Goal: Task Accomplishment & Management: Use online tool/utility

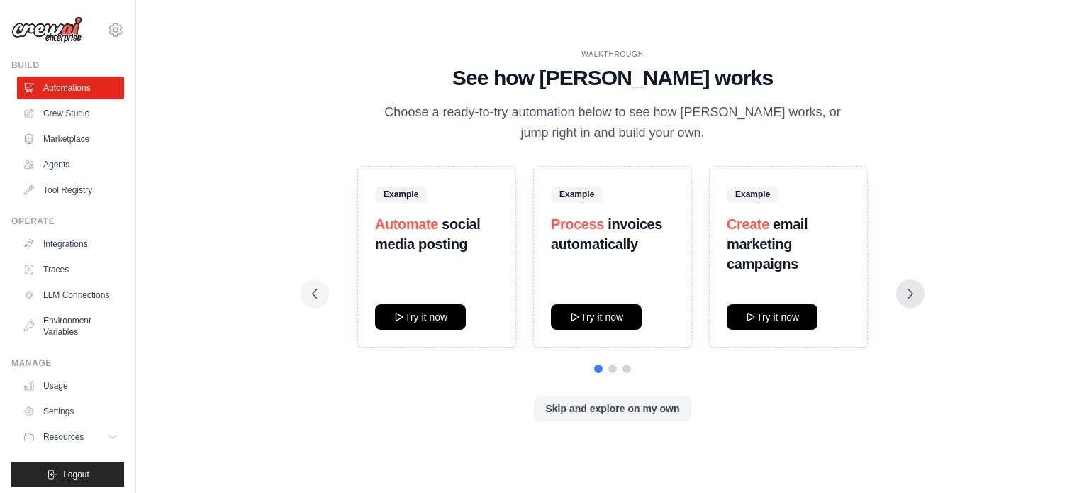
click at [904, 291] on icon at bounding box center [911, 294] width 14 height 14
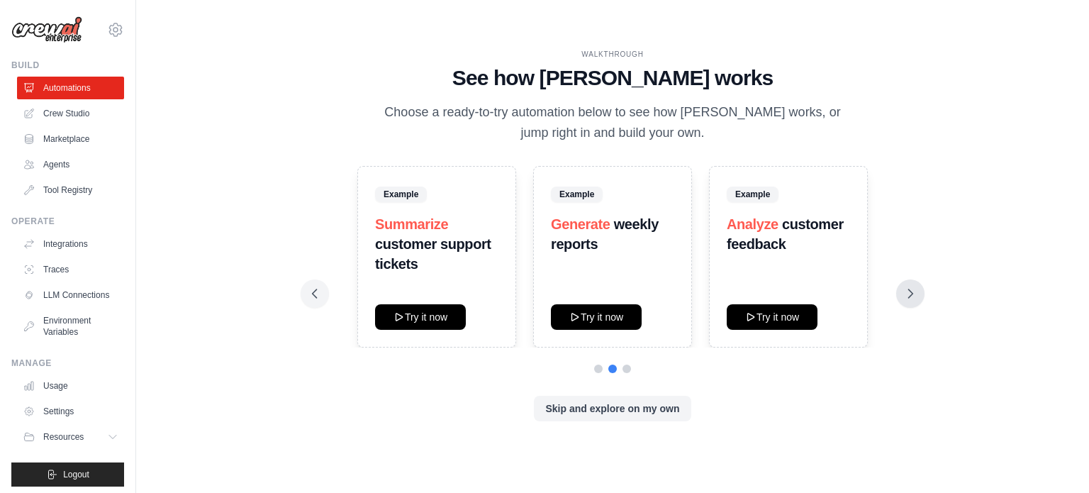
click at [908, 291] on icon at bounding box center [911, 294] width 14 height 14
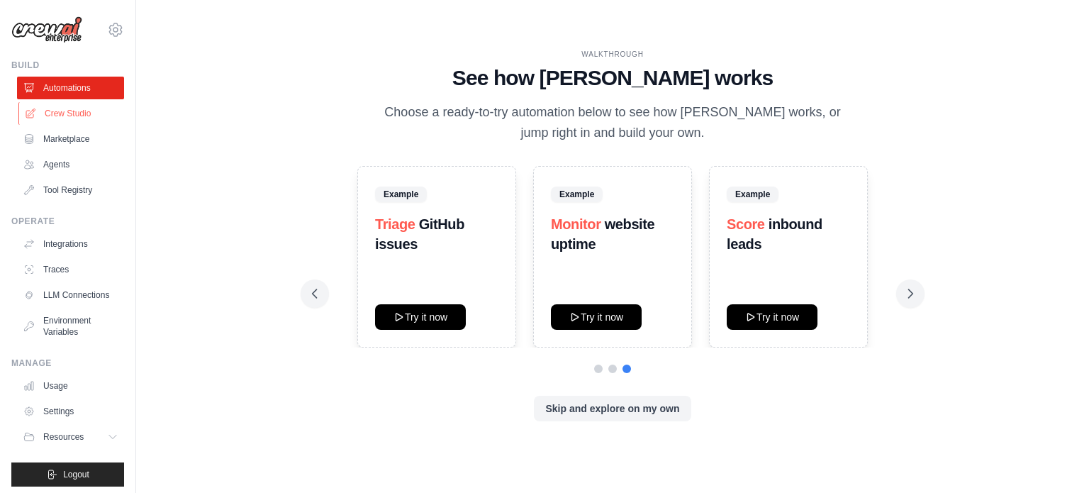
click at [64, 112] on link "Crew Studio" at bounding box center [71, 113] width 107 height 23
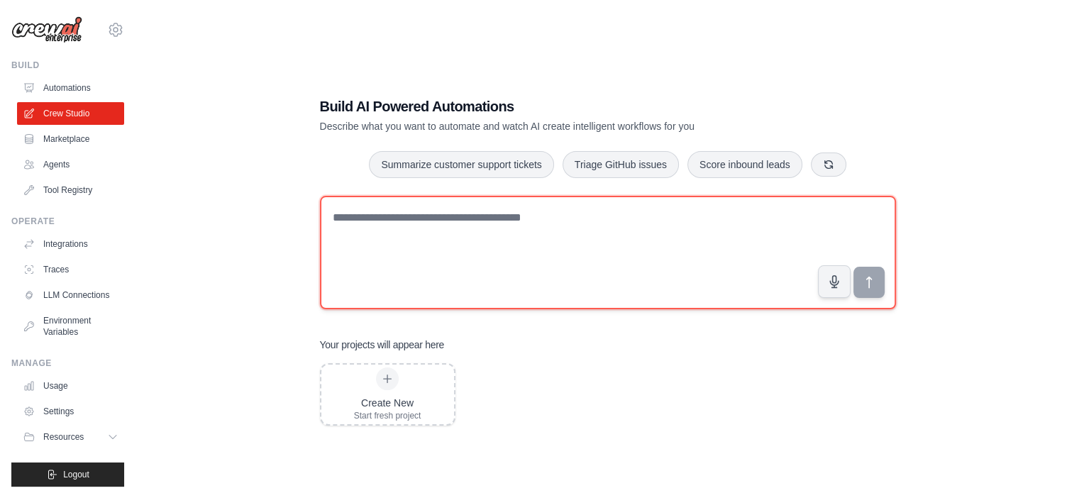
click at [616, 221] on textarea at bounding box center [608, 252] width 576 height 113
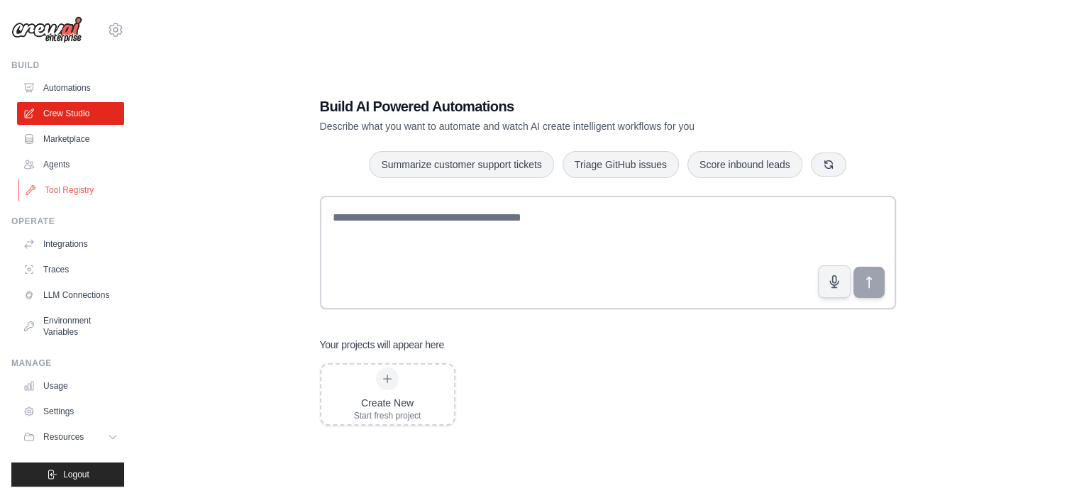
click at [67, 188] on link "Tool Registry" at bounding box center [71, 190] width 107 height 23
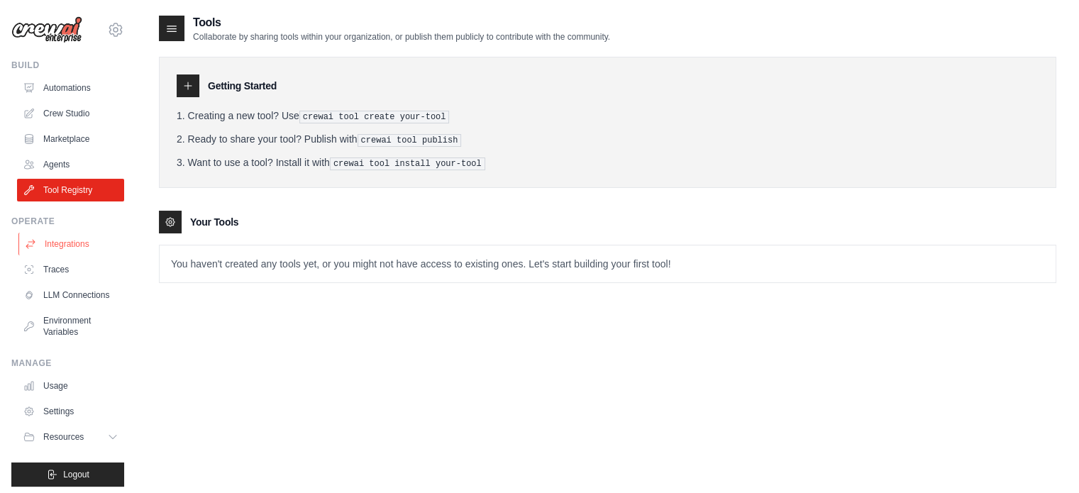
click at [55, 248] on link "Integrations" at bounding box center [71, 244] width 107 height 23
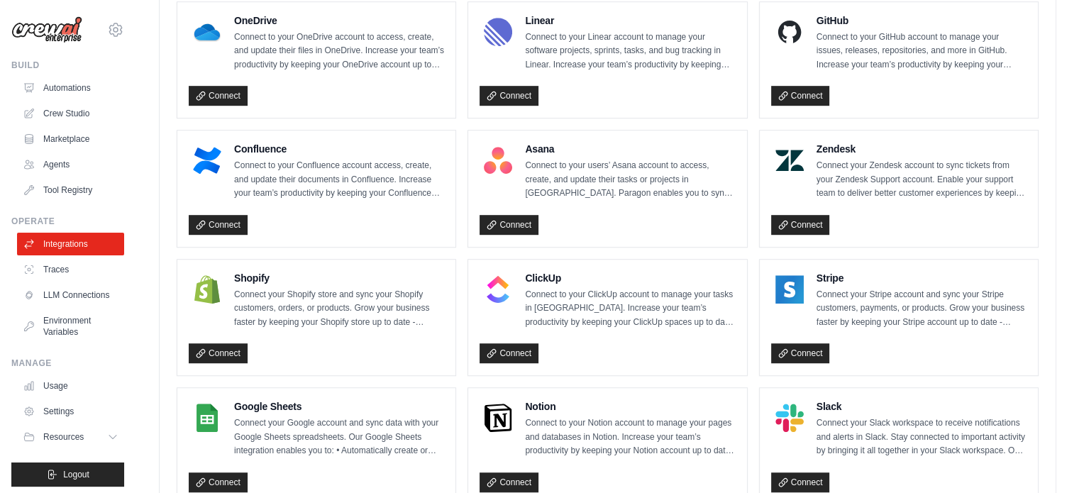
scroll to position [873, 0]
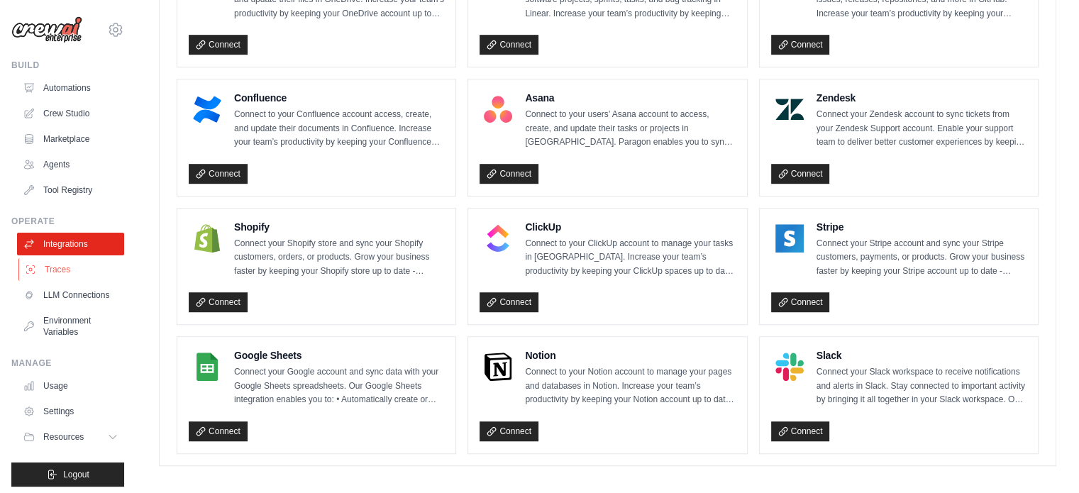
click at [45, 273] on link "Traces" at bounding box center [71, 269] width 107 height 23
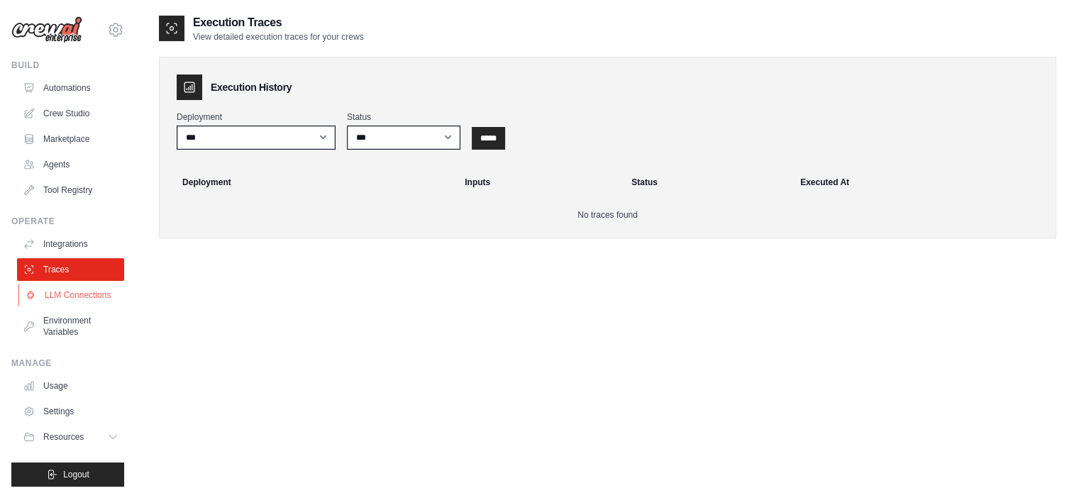
click at [46, 290] on link "LLM Connections" at bounding box center [71, 295] width 107 height 23
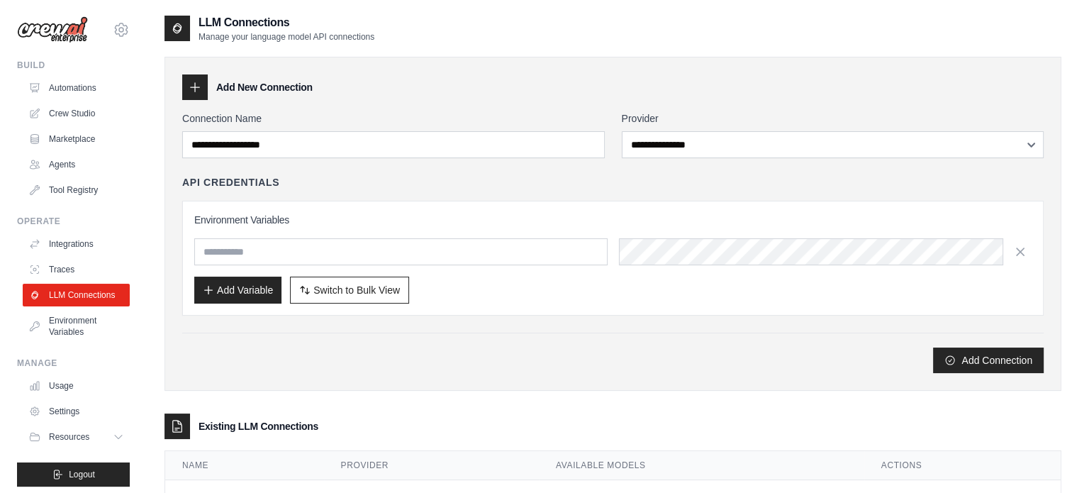
scroll to position [16, 0]
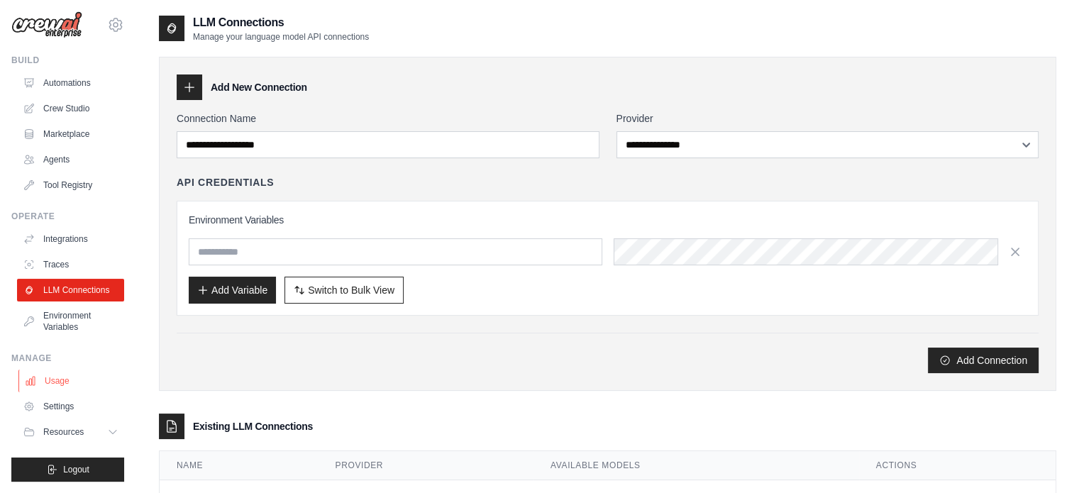
click at [60, 388] on link "Usage" at bounding box center [71, 381] width 107 height 23
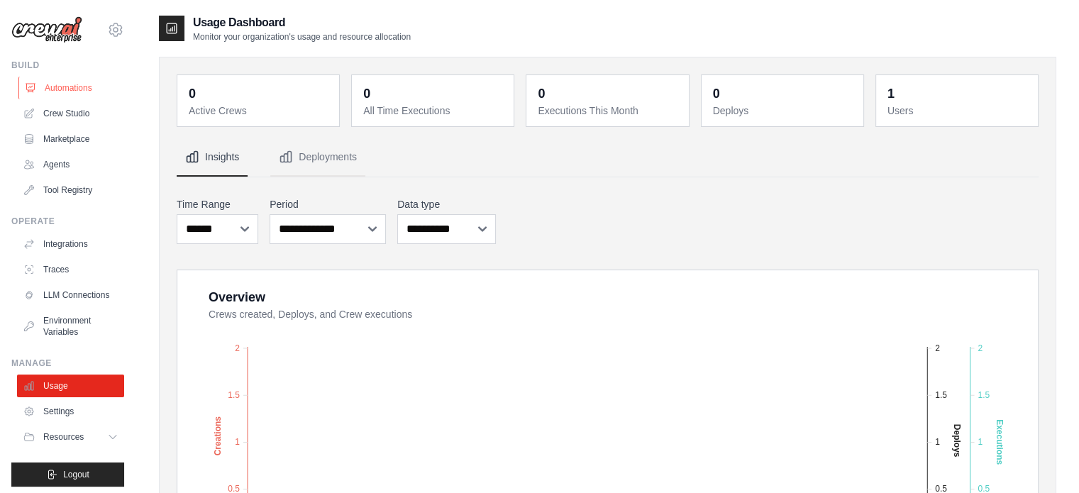
click at [50, 94] on link "Automations" at bounding box center [71, 88] width 107 height 23
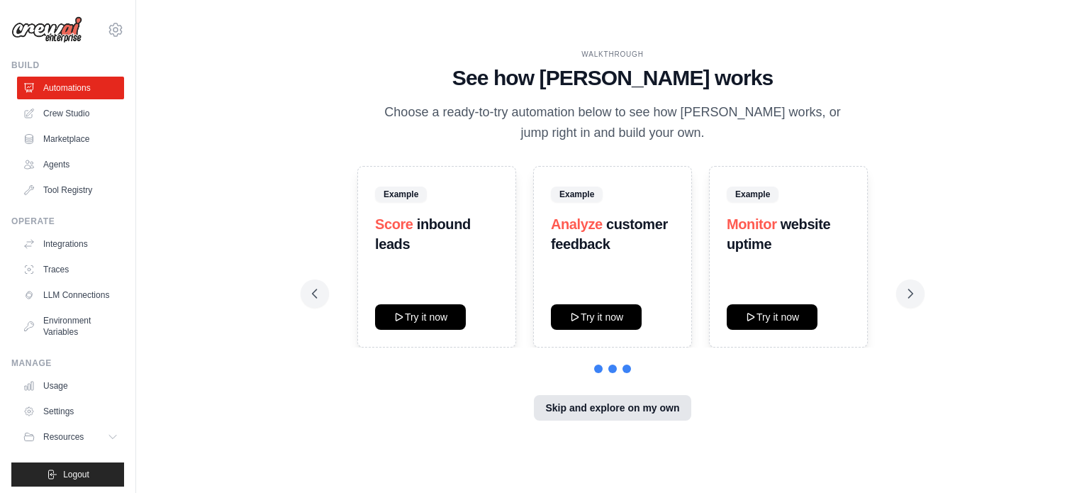
click at [638, 401] on button "Skip and explore on my own" at bounding box center [612, 408] width 157 height 26
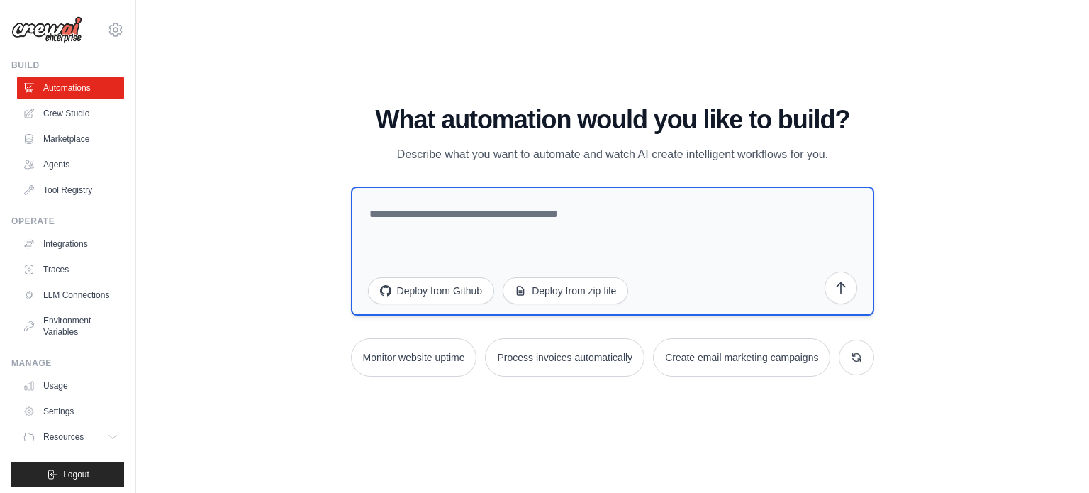
click at [590, 199] on textarea at bounding box center [613, 251] width 524 height 129
click at [542, 291] on button "Deploy from zip file" at bounding box center [566, 290] width 126 height 27
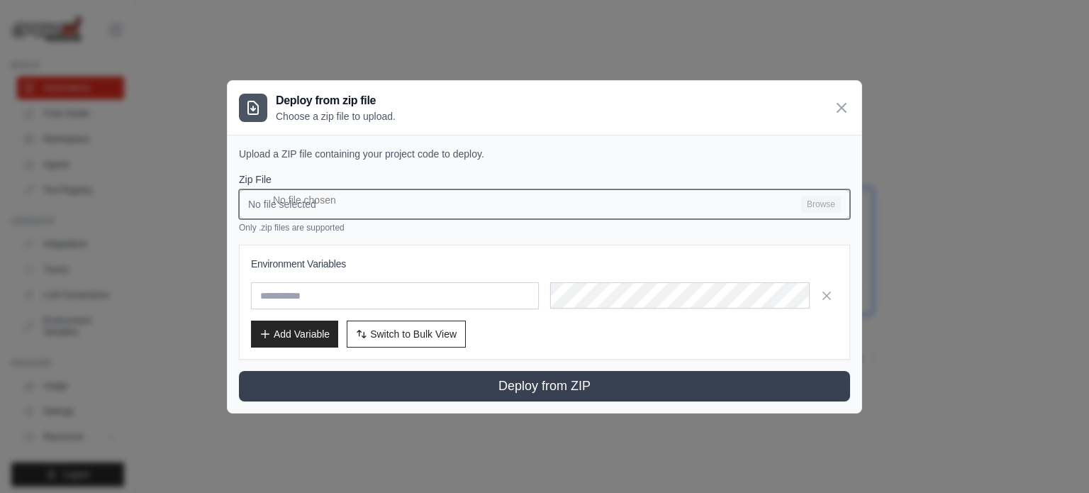
click at [688, 197] on input "No file selected Browse" at bounding box center [544, 204] width 611 height 30
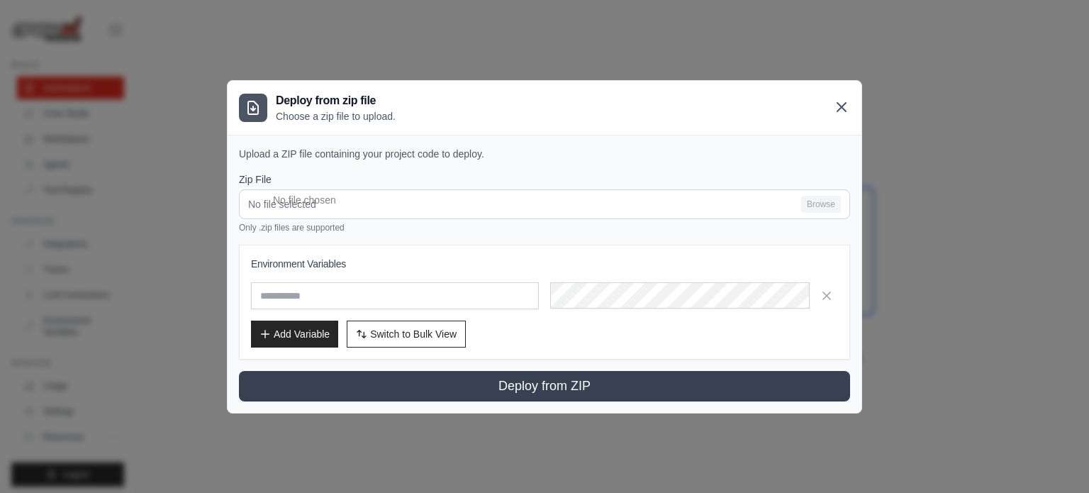
click at [836, 108] on icon at bounding box center [841, 107] width 17 height 17
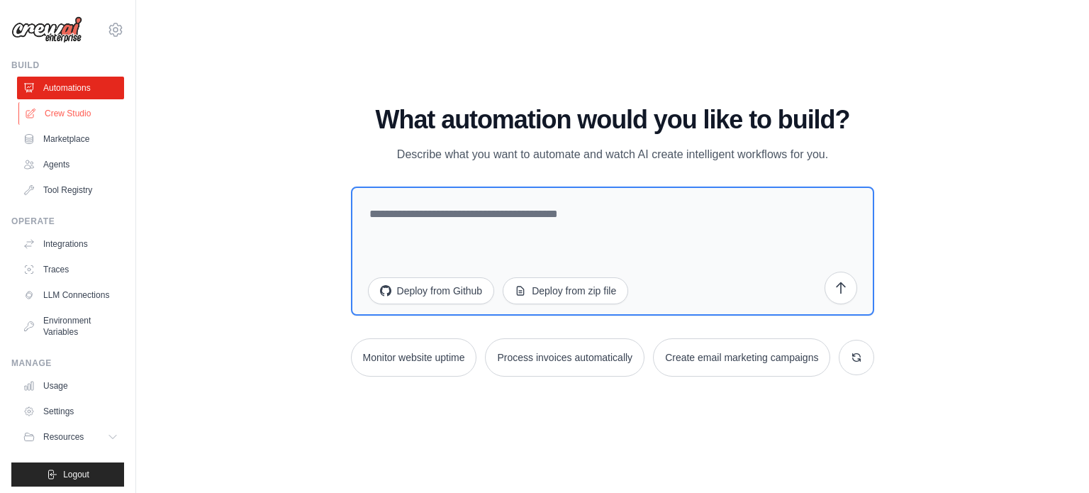
click at [61, 111] on link "Crew Studio" at bounding box center [71, 113] width 107 height 23
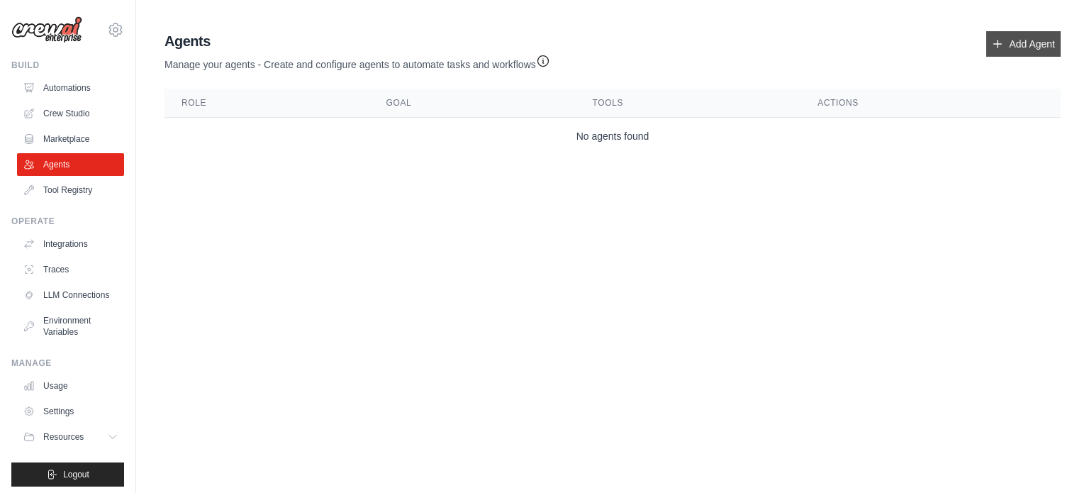
click at [1034, 45] on link "Add Agent" at bounding box center [1024, 44] width 74 height 26
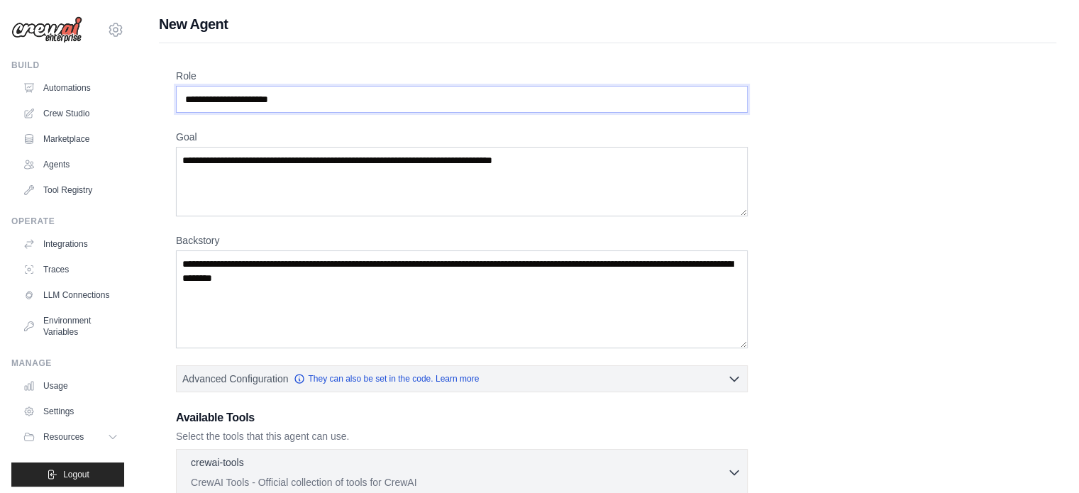
click at [441, 102] on input "Role" at bounding box center [462, 99] width 572 height 27
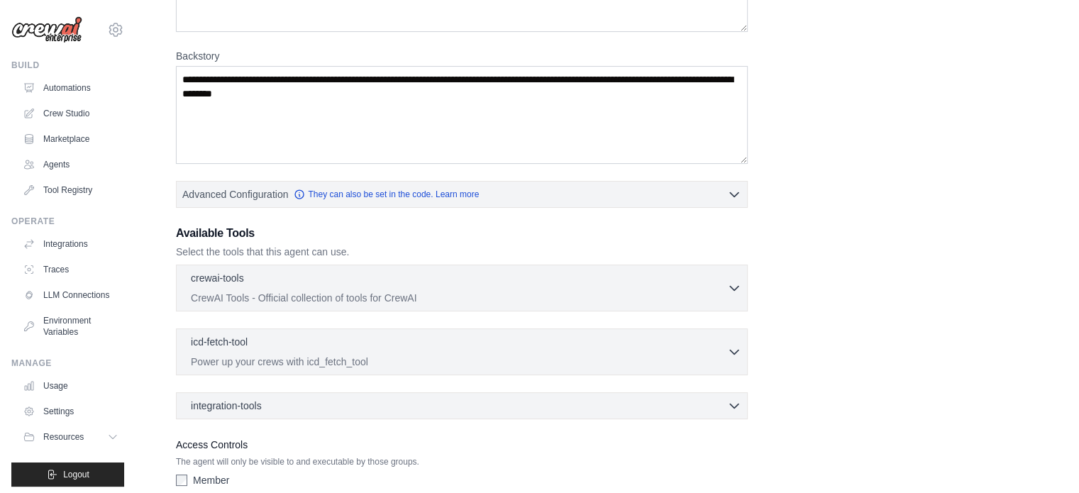
scroll to position [265, 0]
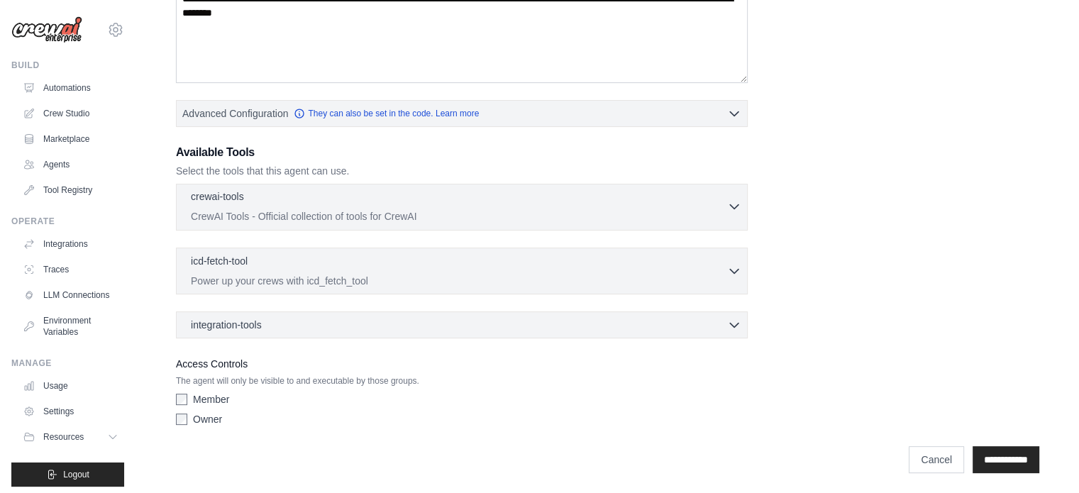
click at [632, 204] on div "crewai-tools 0 selected CrewAI Tools - Official collection of tools for CrewAI" at bounding box center [459, 206] width 536 height 34
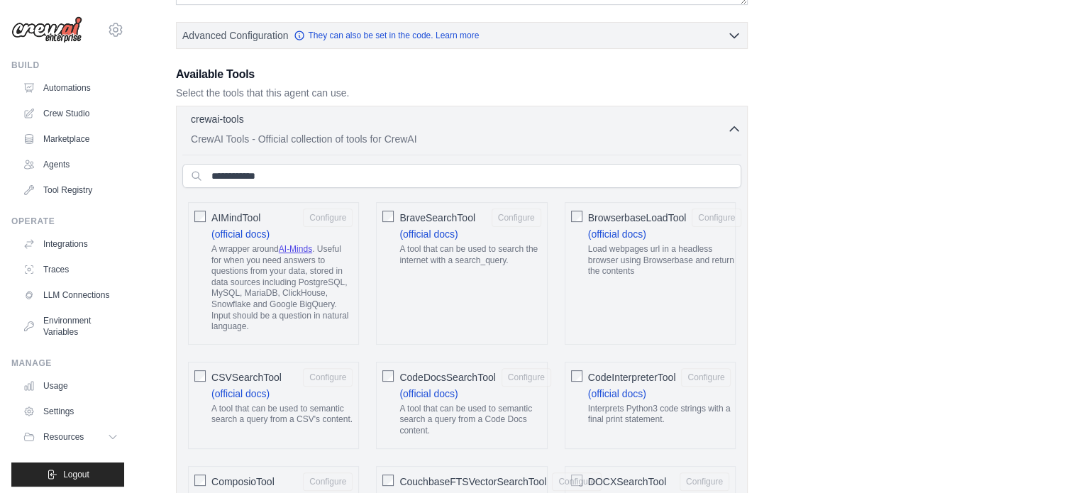
scroll to position [330, 0]
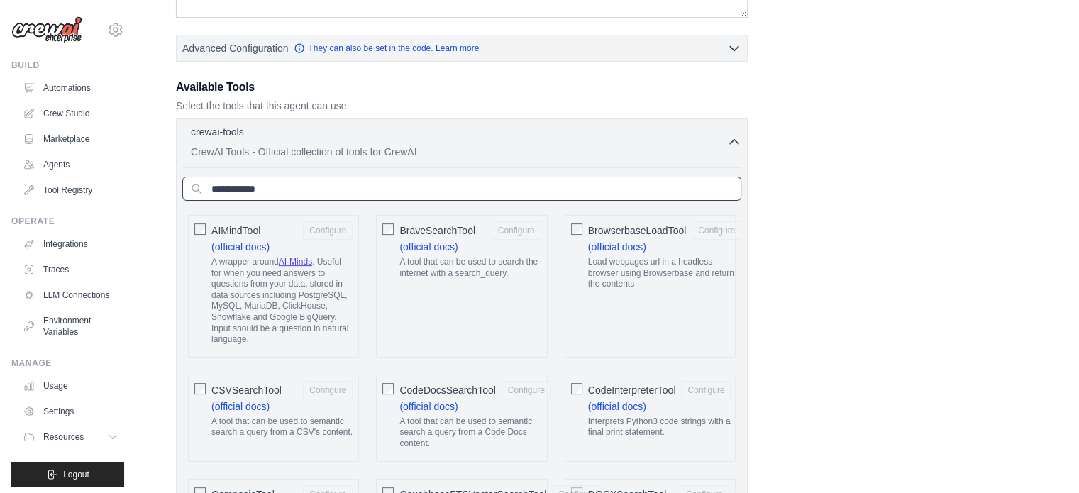
click at [331, 191] on input "text" at bounding box center [461, 189] width 559 height 24
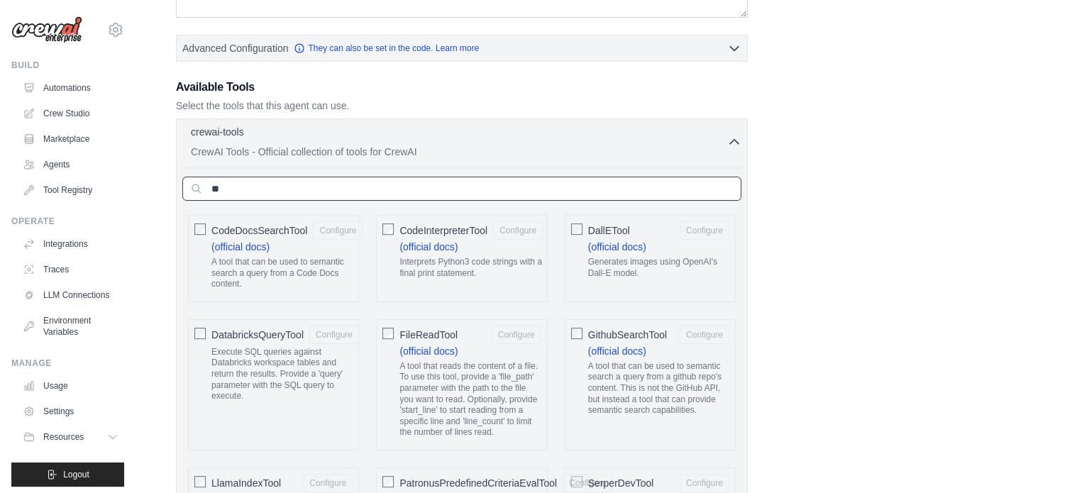
type input "*"
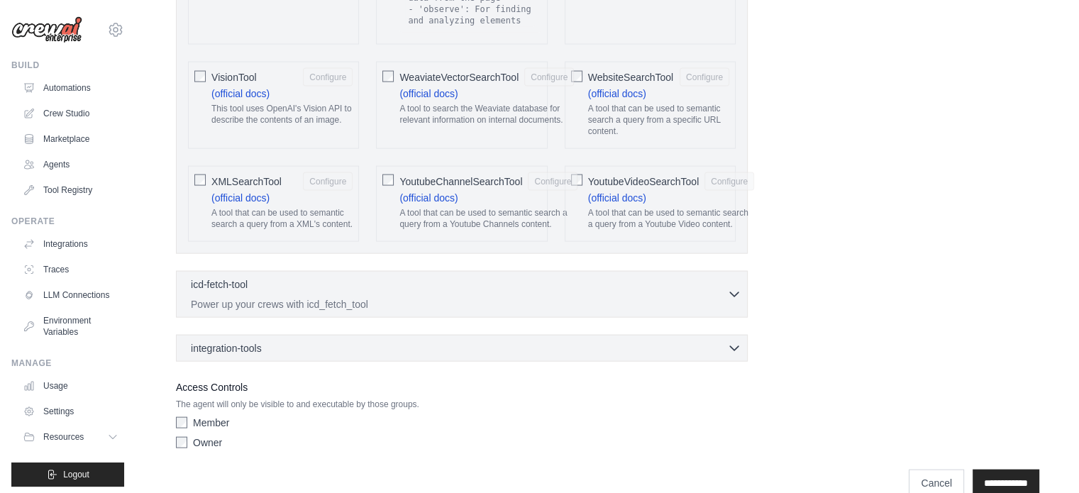
scroll to position [2952, 0]
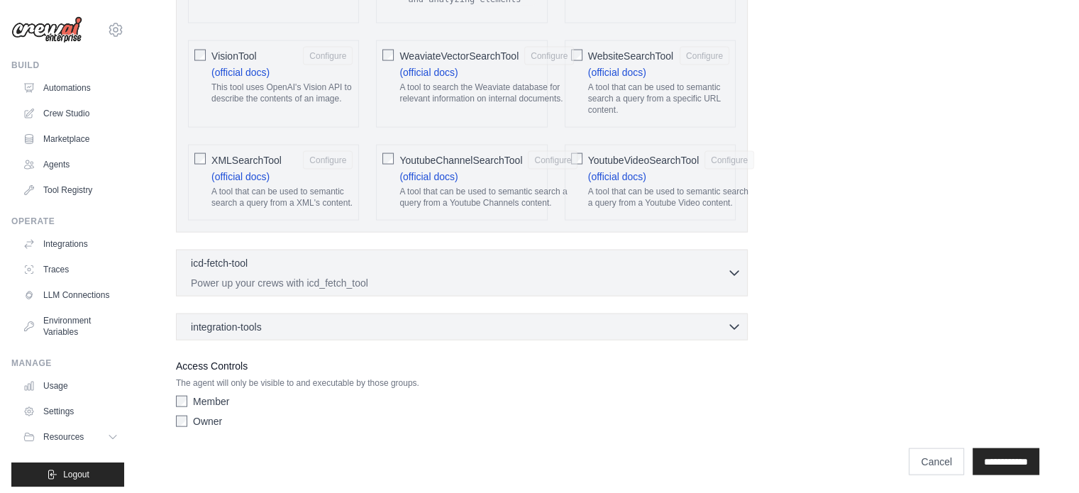
click at [505, 340] on div "integration-tools 0 selected Box Save files to Box Gmail" at bounding box center [462, 326] width 572 height 27
click at [440, 328] on div "integration-tools 0 selected" at bounding box center [466, 326] width 550 height 14
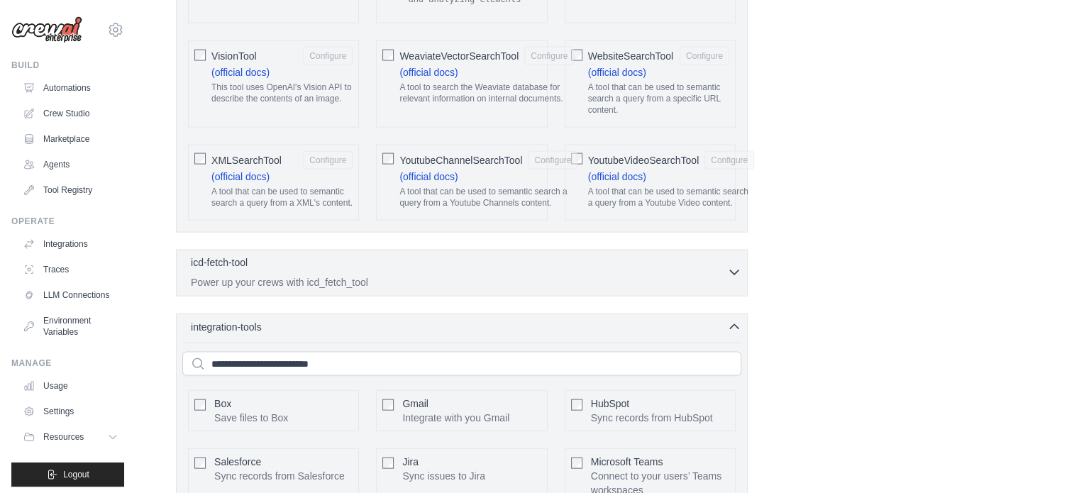
click at [445, 284] on p "Power up your crews with icd_fetch_tool" at bounding box center [459, 282] width 536 height 14
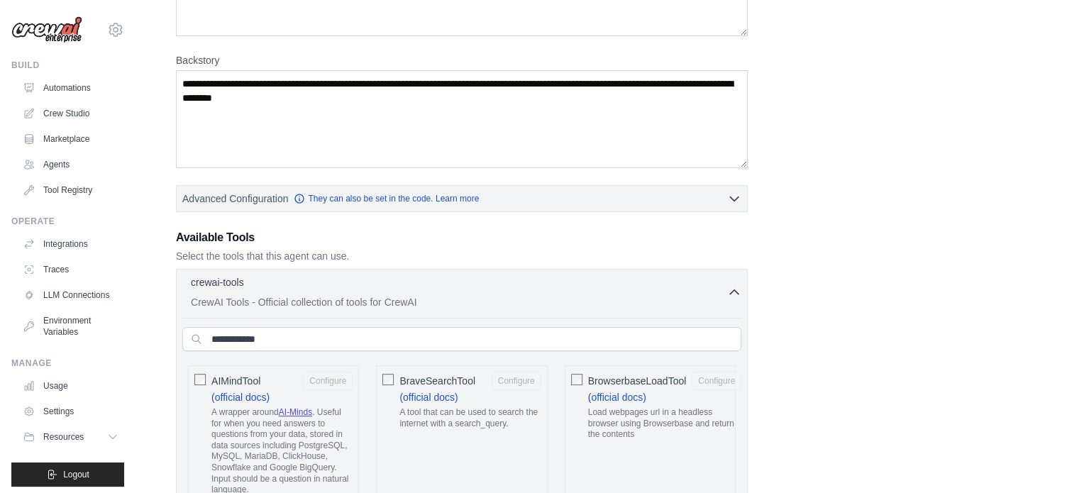
scroll to position [175, 0]
